Goal: Check status: Check status

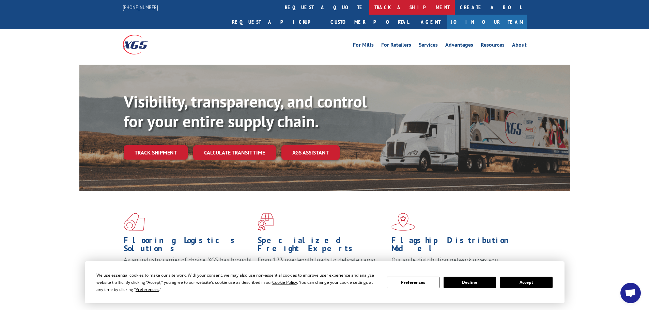
click at [369, 3] on link "track a shipment" at bounding box center [412, 7] width 86 height 15
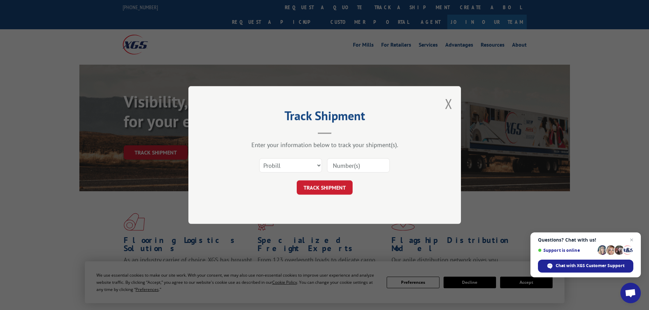
paste input "451572"
type input "451572"
click at [336, 189] on button "TRACK SHIPMENT" at bounding box center [325, 188] width 56 height 14
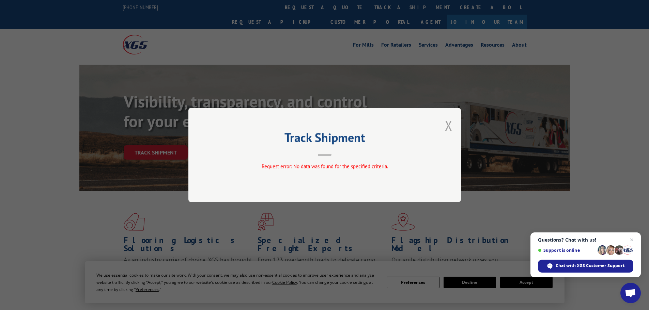
click at [448, 124] on button "Close modal" at bounding box center [448, 125] width 7 height 18
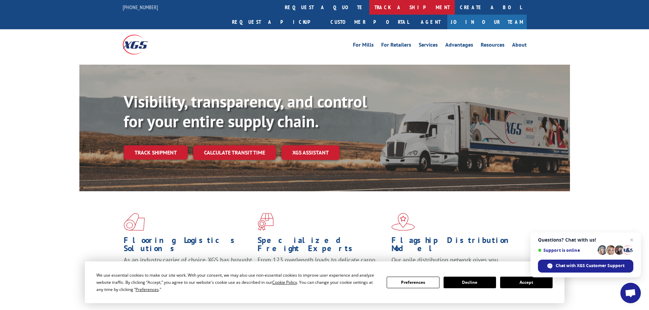
click at [369, 10] on link "track a shipment" at bounding box center [412, 7] width 86 height 15
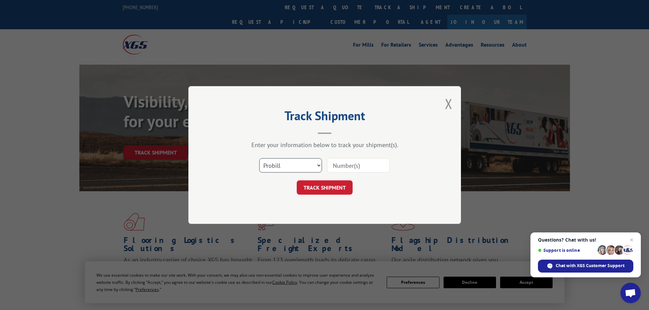
drag, startPoint x: 315, startPoint y: 167, endPoint x: 310, endPoint y: 166, distance: 5.1
click at [314, 167] on select "Select category... Probill BOL PO" at bounding box center [290, 165] width 63 height 14
select select "bol"
click at [259, 158] on select "Select category... Probill BOL PO" at bounding box center [290, 165] width 63 height 14
paste input "451572"
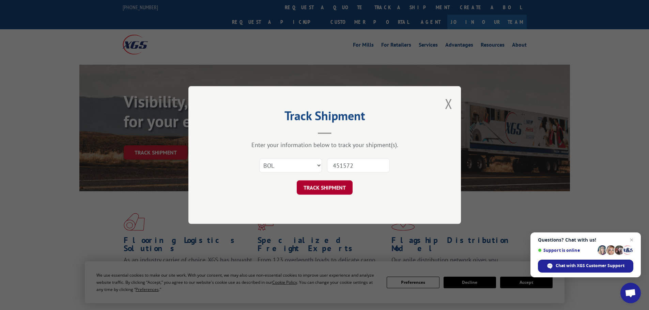
type input "451572"
click at [331, 189] on button "TRACK SHIPMENT" at bounding box center [325, 188] width 56 height 14
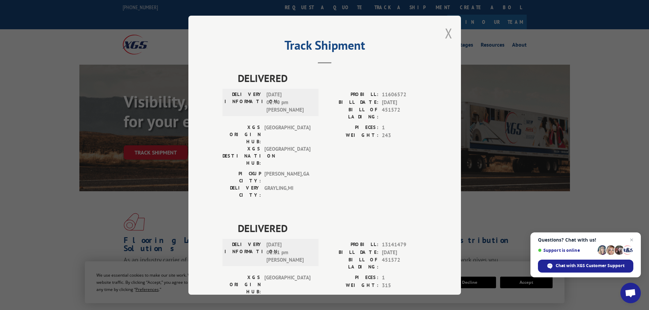
click at [446, 33] on button "Close modal" at bounding box center [448, 33] width 7 height 18
